Goal: Information Seeking & Learning: Find specific fact

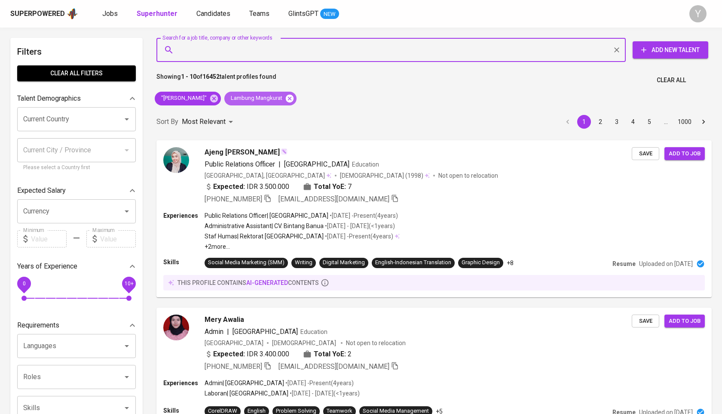
click at [286, 101] on icon at bounding box center [290, 98] width 8 height 8
click at [209, 96] on icon at bounding box center [213, 98] width 9 height 9
click at [212, 56] on input "Search for a job title, company or other keywords" at bounding box center [394, 50] width 432 height 16
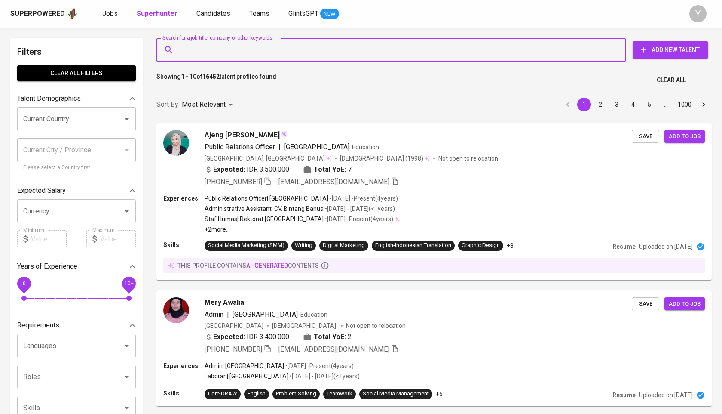
click at [212, 56] on input "Search for a job title, company or other keywords" at bounding box center [394, 50] width 432 height 16
paste input "[EMAIL_ADDRESS][DOMAIN_NAME]"
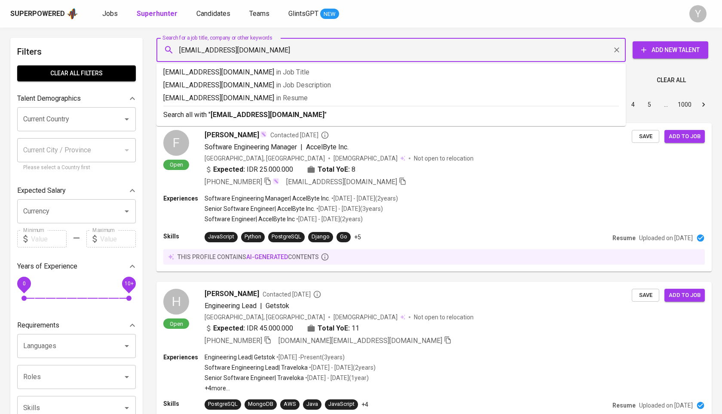
type input "[EMAIL_ADDRESS][DOMAIN_NAME]"
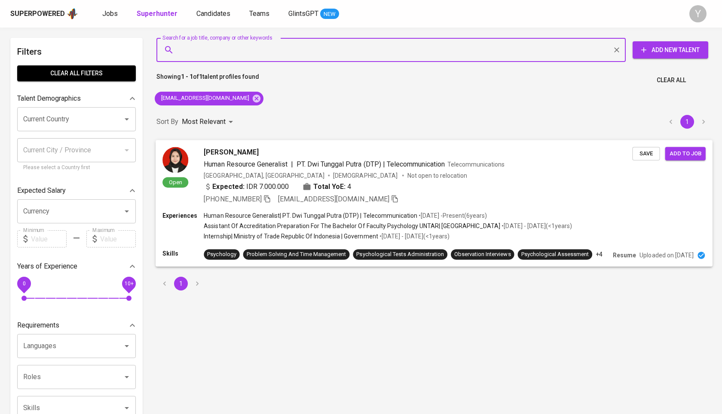
click at [273, 199] on div "[PHONE_NUMBER] [EMAIL_ADDRESS][DOMAIN_NAME]" at bounding box center [301, 198] width 195 height 10
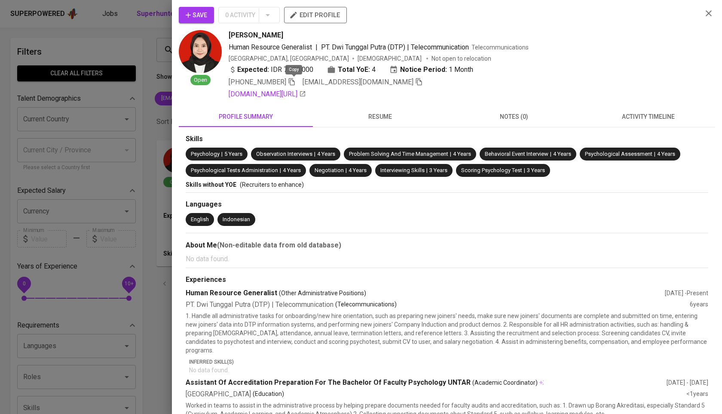
click at [292, 80] on icon "button" at bounding box center [292, 81] width 6 height 7
